Goal: Check status: Check status

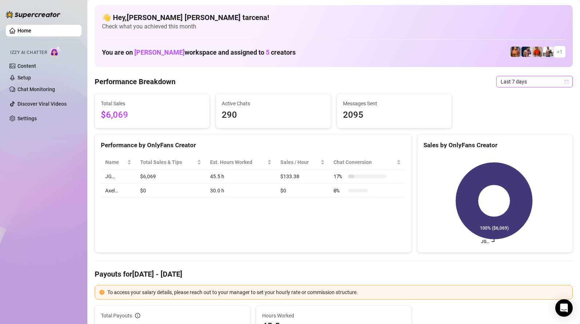
click at [514, 86] on span "Last 7 days" at bounding box center [535, 81] width 68 height 11
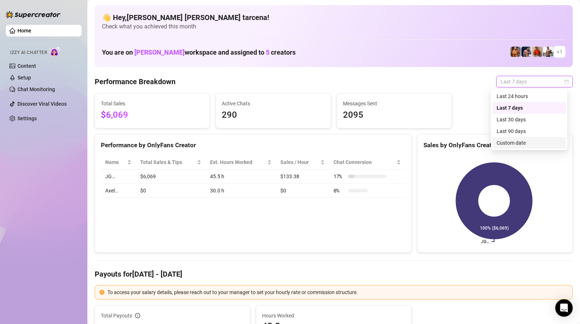
click at [517, 144] on div "Custom date" at bounding box center [529, 143] width 65 height 8
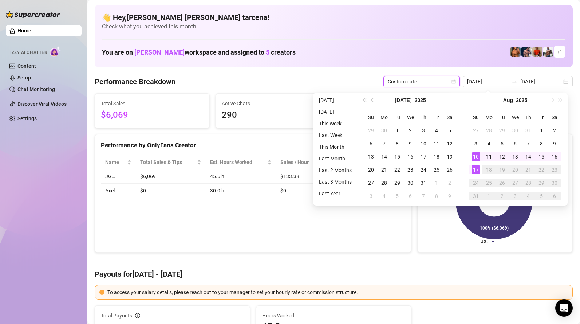
type input "[DATE]"
click at [471, 170] on td "17" at bounding box center [475, 169] width 13 height 13
type input "[DATE]"
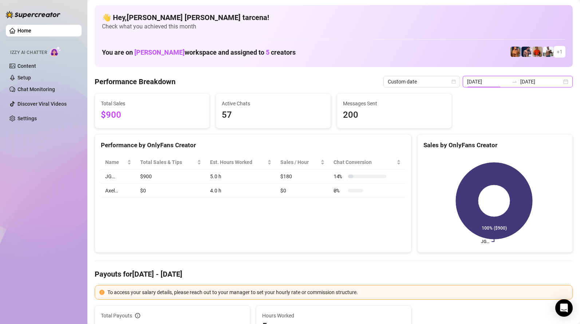
click at [492, 84] on input "[DATE]" at bounding box center [488, 82] width 42 height 8
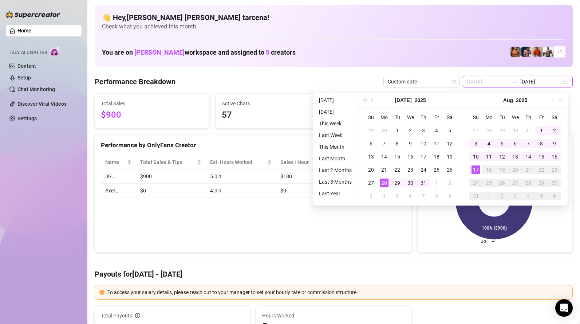
type input "[DATE]"
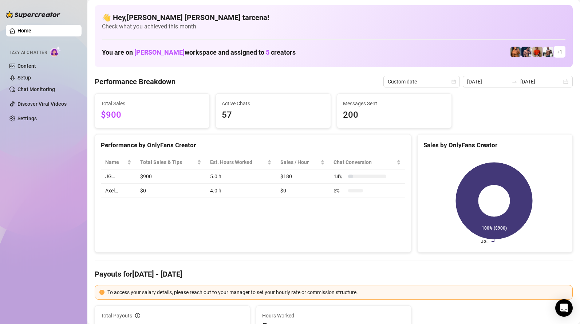
click at [259, 249] on div "Performance by OnlyFans Creator Name Total Sales & Tips Est. Hours Worked Sales…" at bounding box center [253, 193] width 317 height 119
